Goal: Navigation & Orientation: Find specific page/section

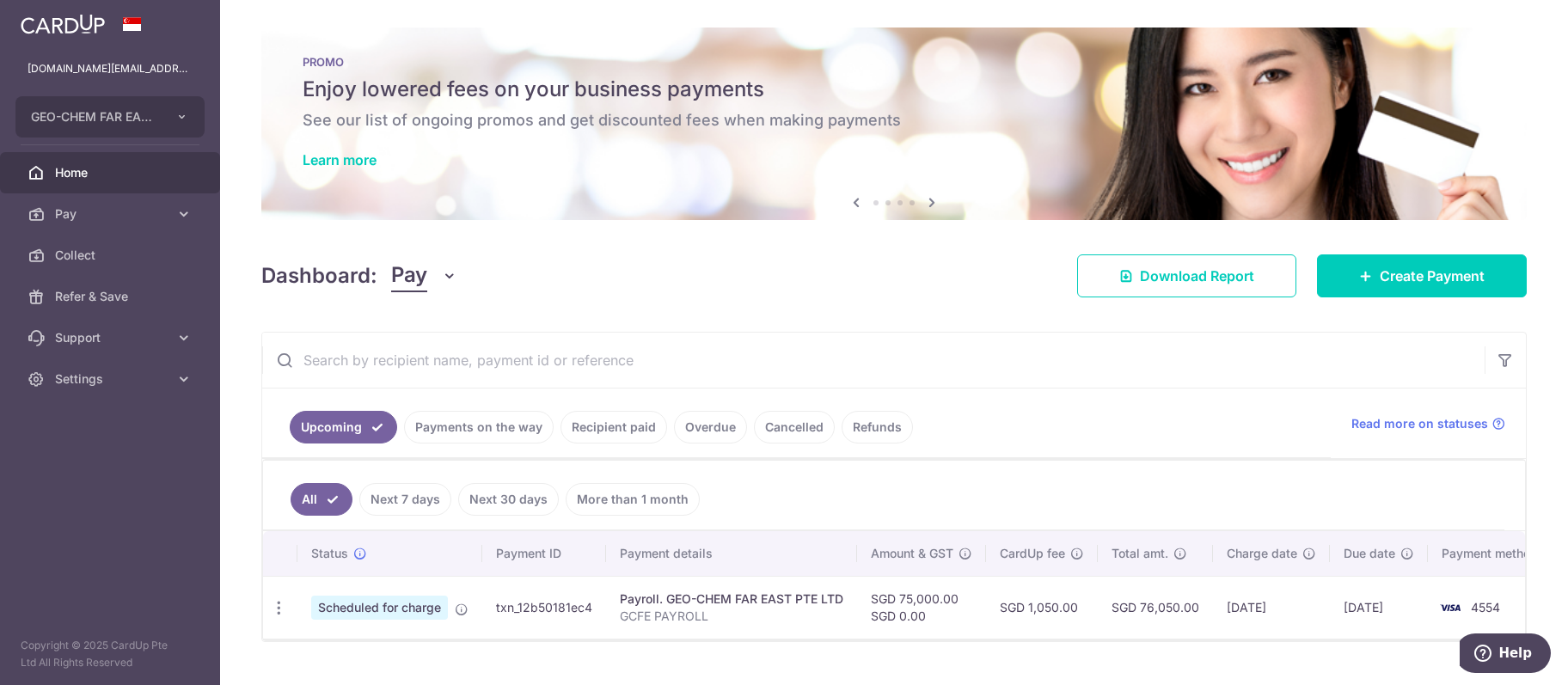
scroll to position [36, 0]
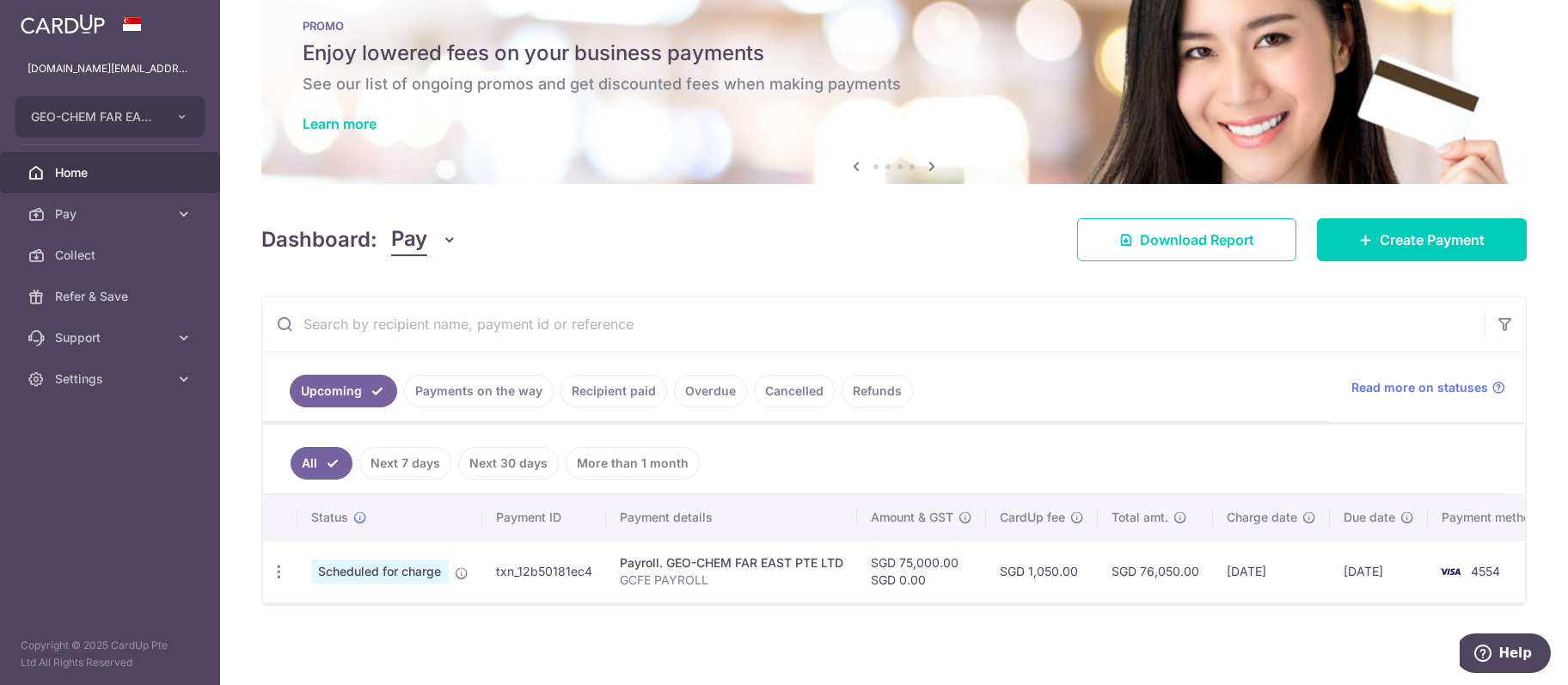
click at [98, 165] on span "Home" at bounding box center [112, 173] width 114 height 17
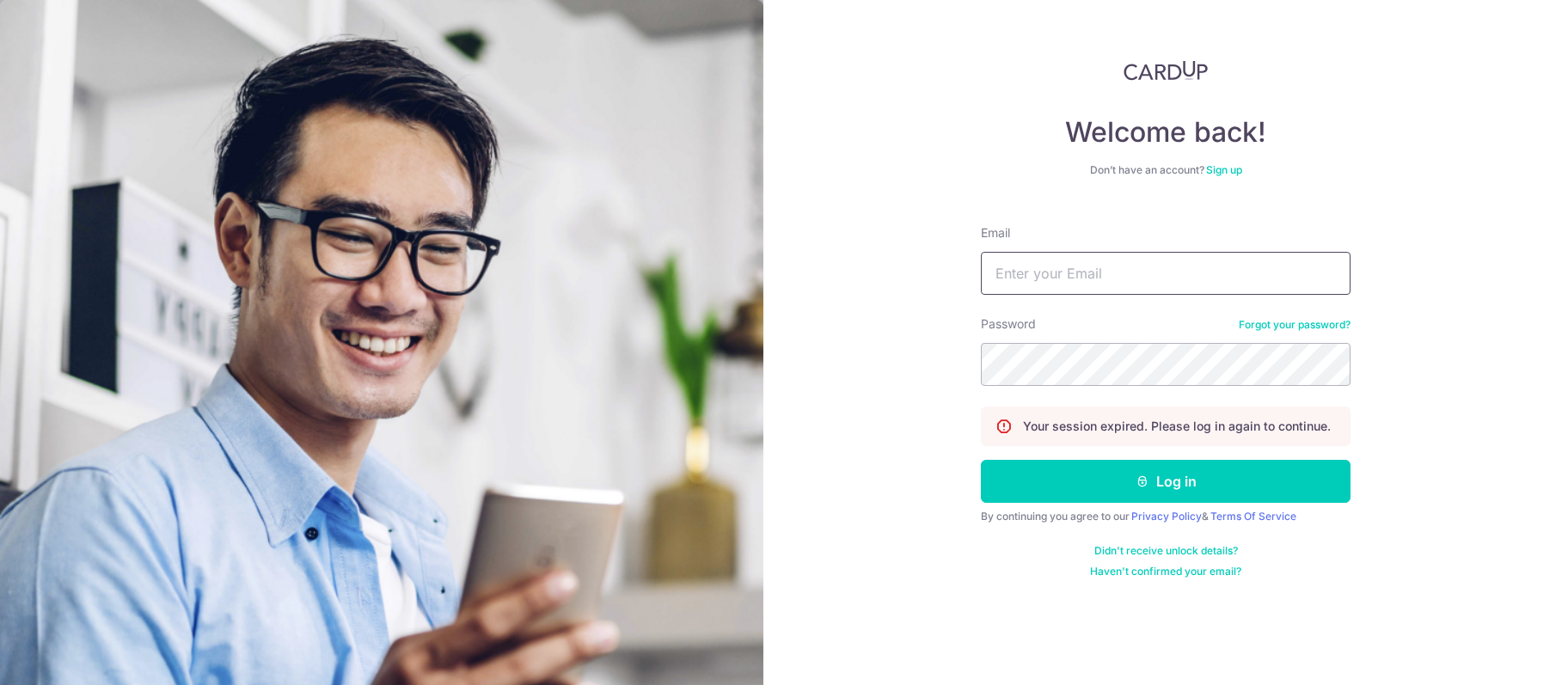
click at [1132, 274] on input "Email" at bounding box center [1165, 273] width 369 height 43
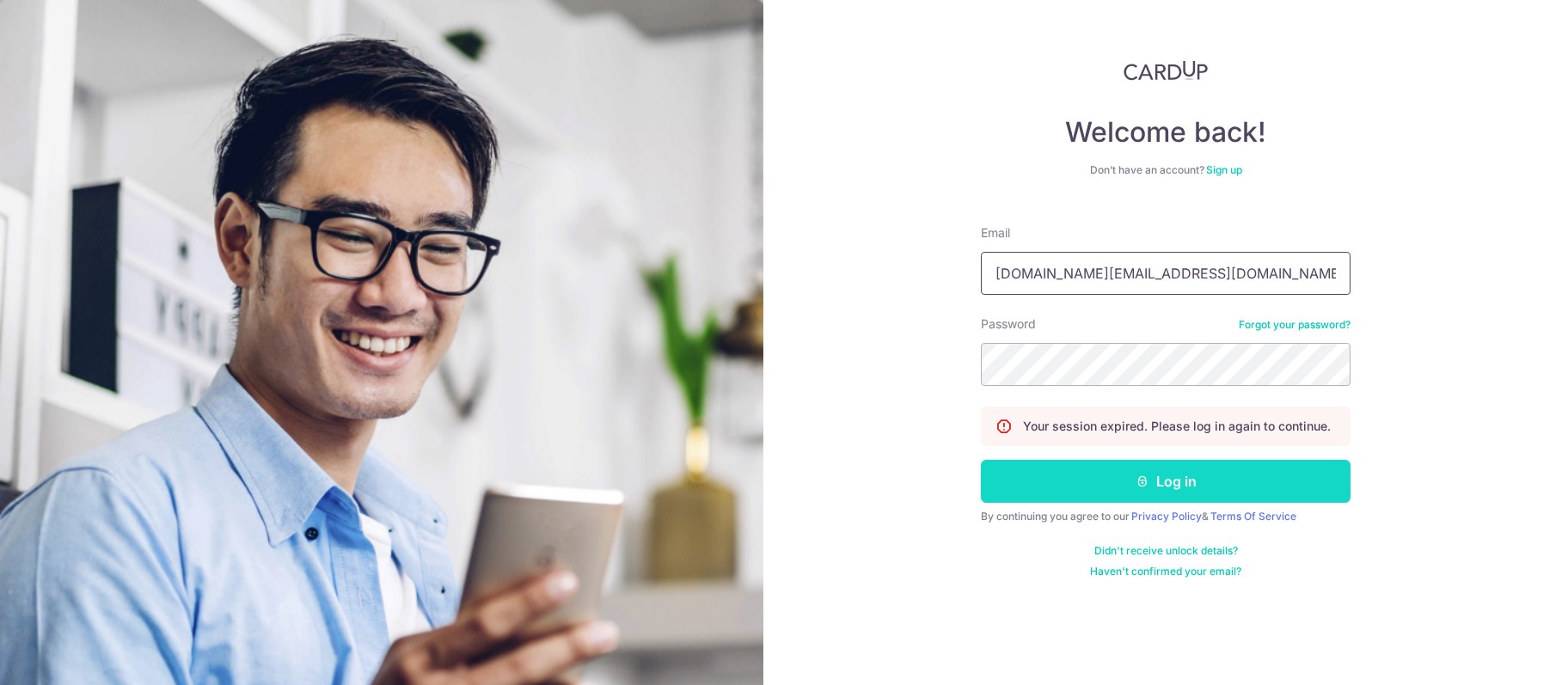
type input "[DOMAIN_NAME][EMAIL_ADDRESS][DOMAIN_NAME]"
click at [1087, 482] on button "Log in" at bounding box center [1165, 482] width 369 height 43
